Goal: Information Seeking & Learning: Understand process/instructions

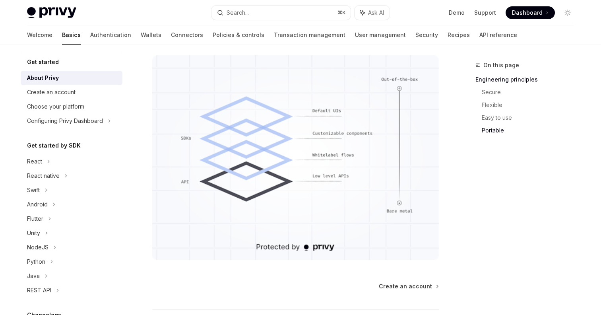
scroll to position [725, 0]
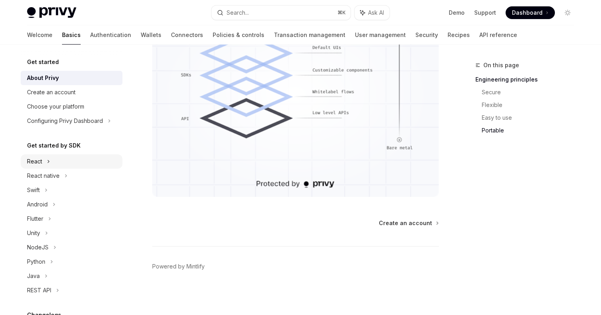
click at [44, 157] on div "React" at bounding box center [72, 161] width 102 height 14
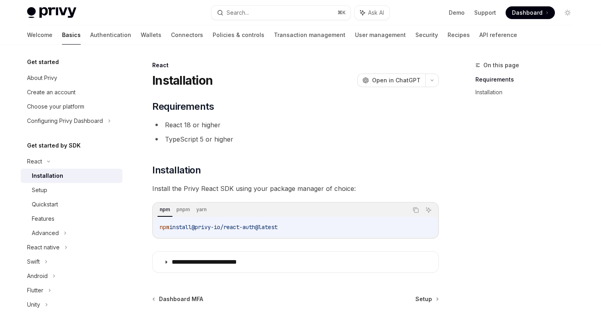
scroll to position [76, 0]
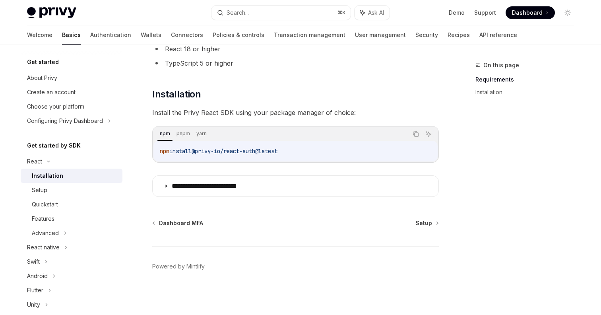
click at [193, 196] on summary "**********" at bounding box center [296, 186] width 286 height 21
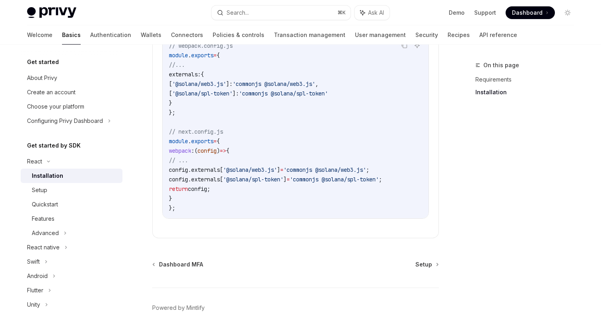
scroll to position [326, 0]
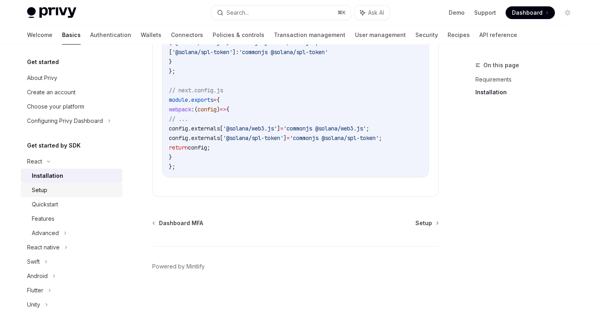
click at [46, 195] on link "Setup" at bounding box center [72, 190] width 102 height 14
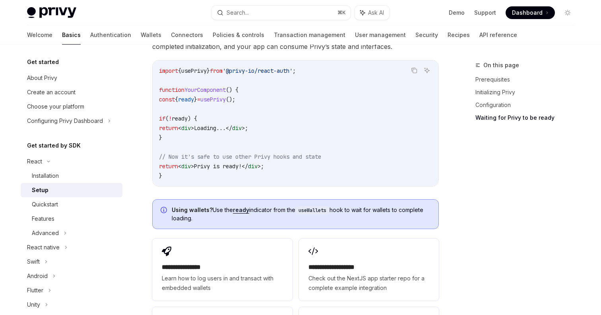
scroll to position [1052, 0]
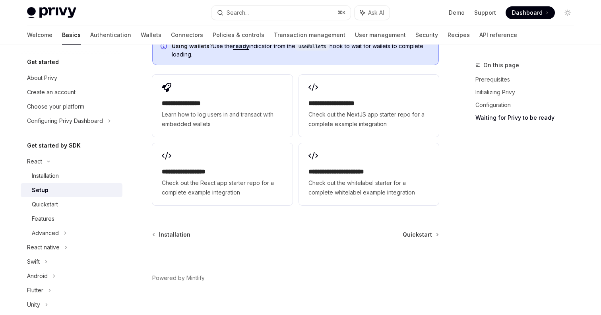
click at [48, 196] on link "Setup" at bounding box center [72, 190] width 102 height 14
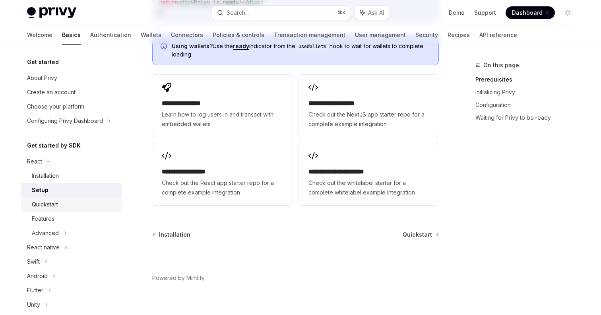
scroll to position [0, 0]
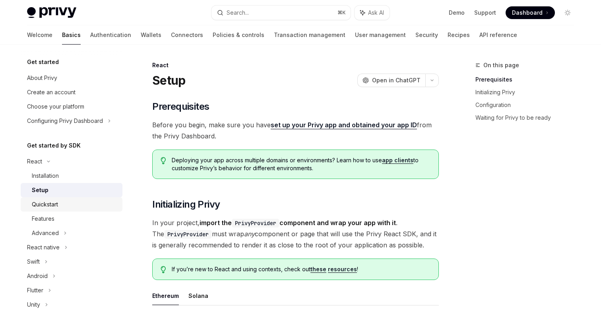
click at [52, 201] on div "Quickstart" at bounding box center [45, 204] width 26 height 10
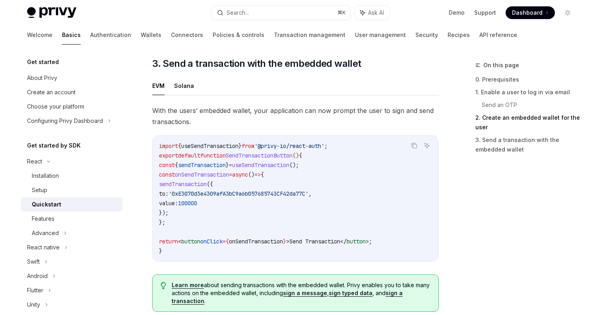
scroll to position [685, 0]
click at [70, 216] on div "Features" at bounding box center [75, 219] width 86 height 10
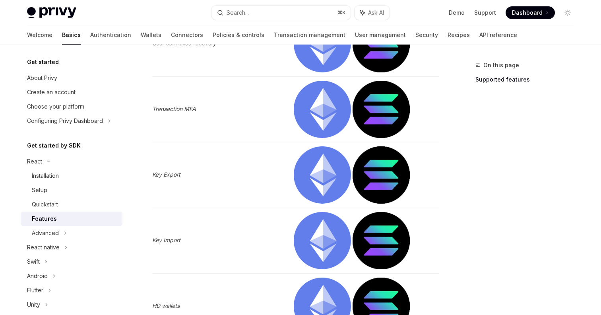
scroll to position [880, 0]
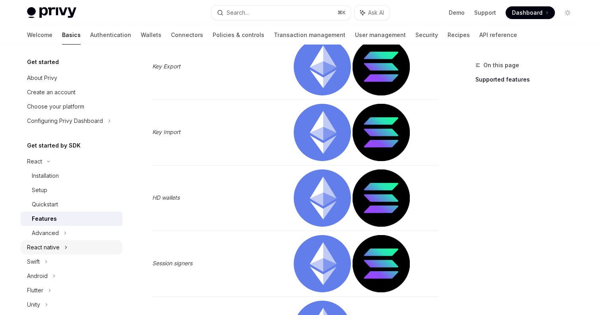
click at [48, 242] on div "React native" at bounding box center [43, 247] width 33 height 10
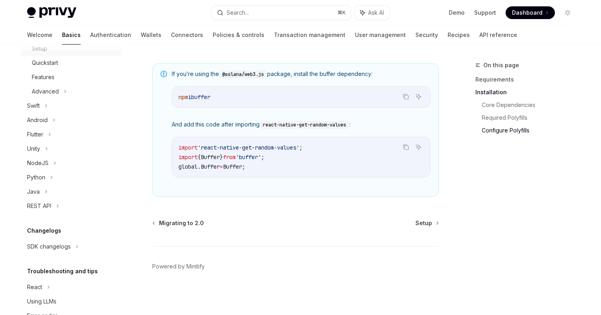
scroll to position [251, 0]
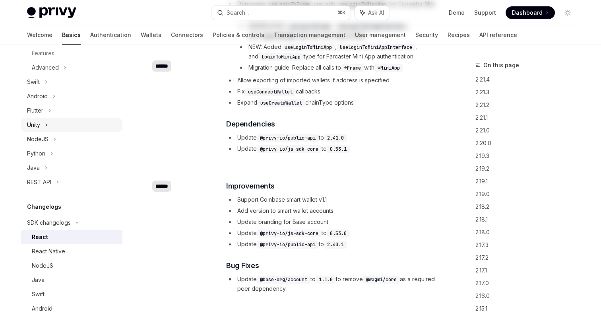
click at [50, 122] on div "Unity" at bounding box center [72, 125] width 102 height 14
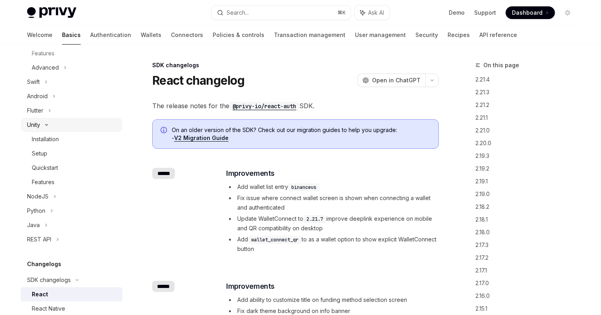
type textarea "*"
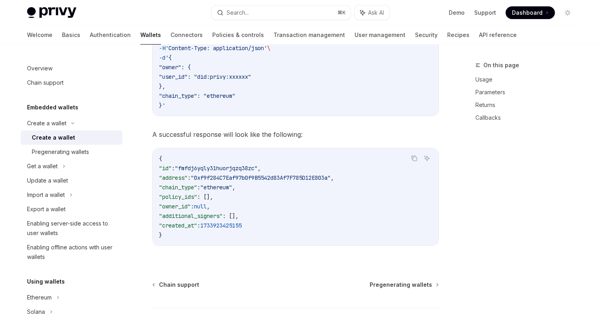
scroll to position [1150, 0]
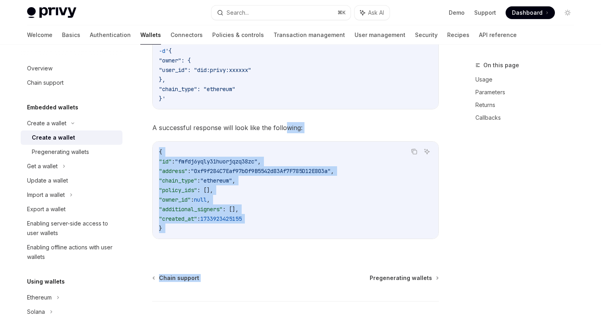
drag, startPoint x: 285, startPoint y: 131, endPoint x: 348, endPoint y: 251, distance: 135.8
click at [354, 224] on code "{ "id" : "fmfdj6yqly31huorjqzq38zc" , "address" : "0xf9f284C7Eaf97b0f9B5542d83A…" at bounding box center [295, 190] width 273 height 86
